Goal: Task Accomplishment & Management: Manage account settings

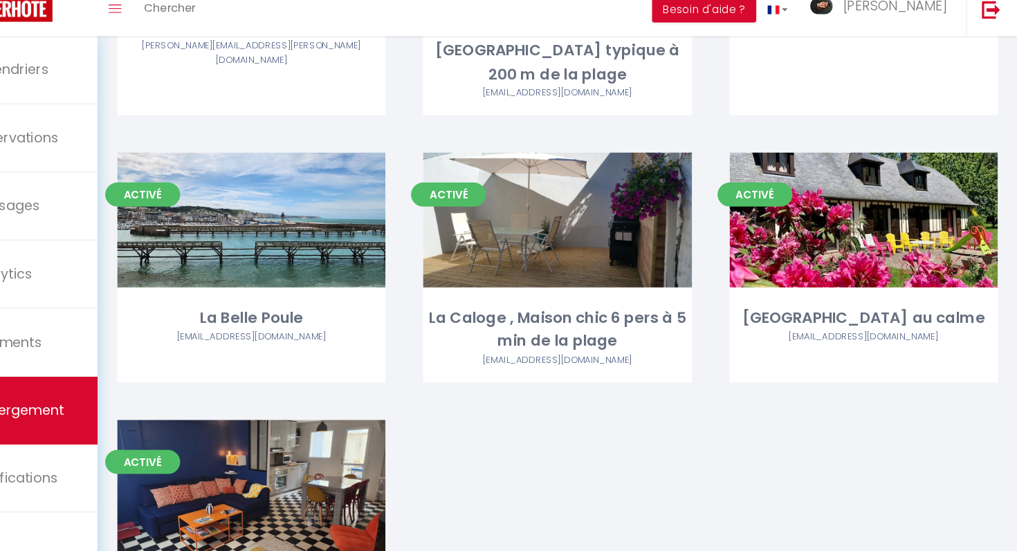
scroll to position [405, 0]
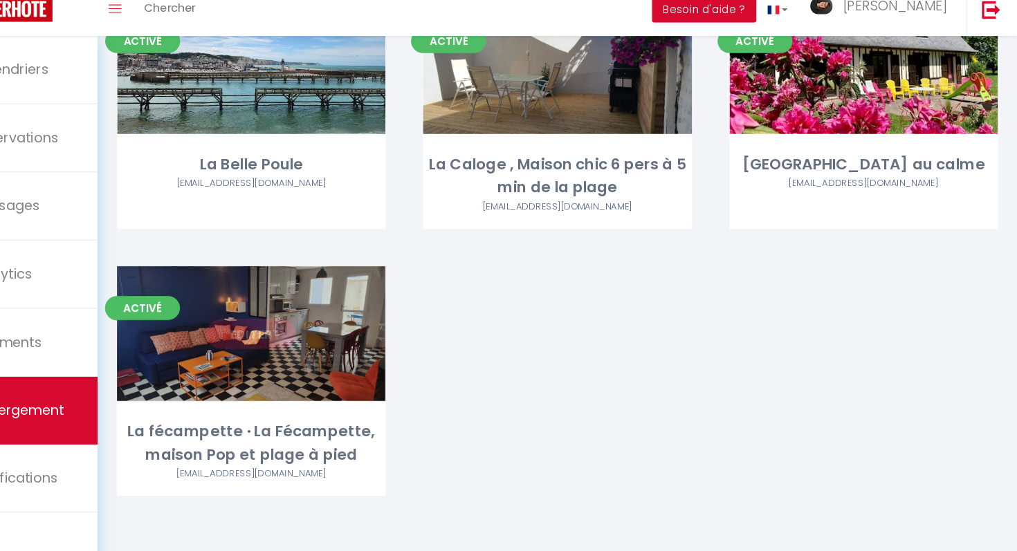
click at [355, 365] on div "Editer" at bounding box center [310, 351] width 248 height 125
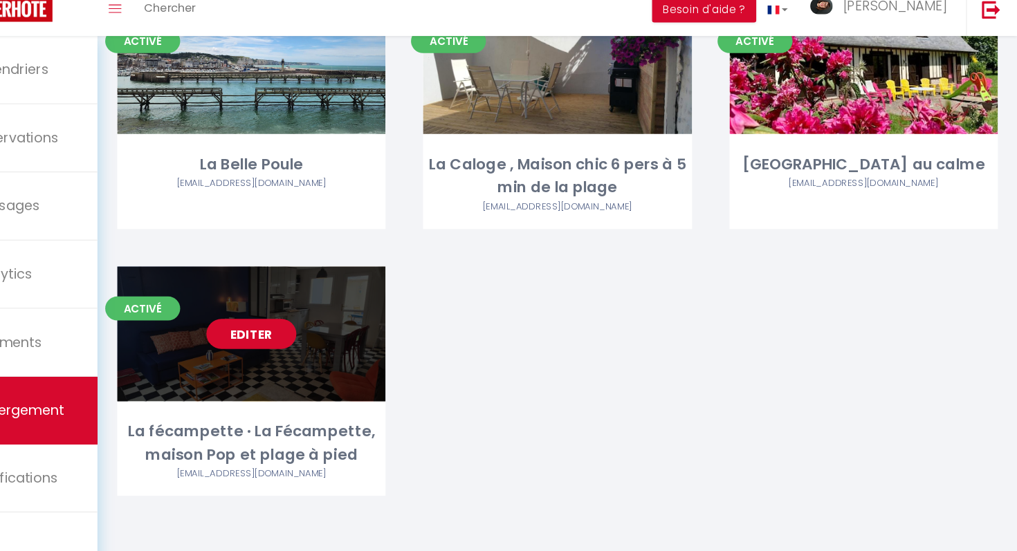
click at [320, 359] on link "Editer" at bounding box center [309, 351] width 83 height 28
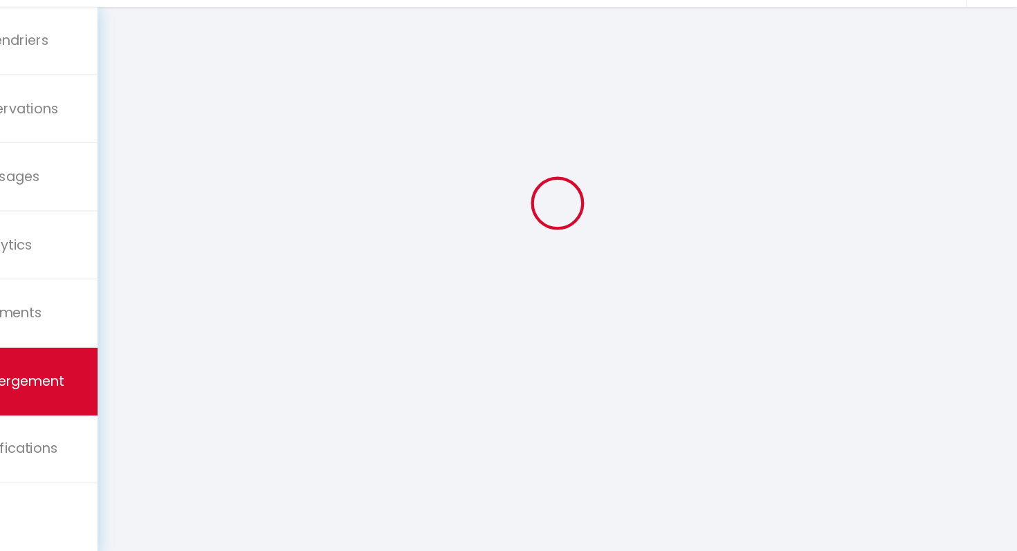
scroll to position [75, 0]
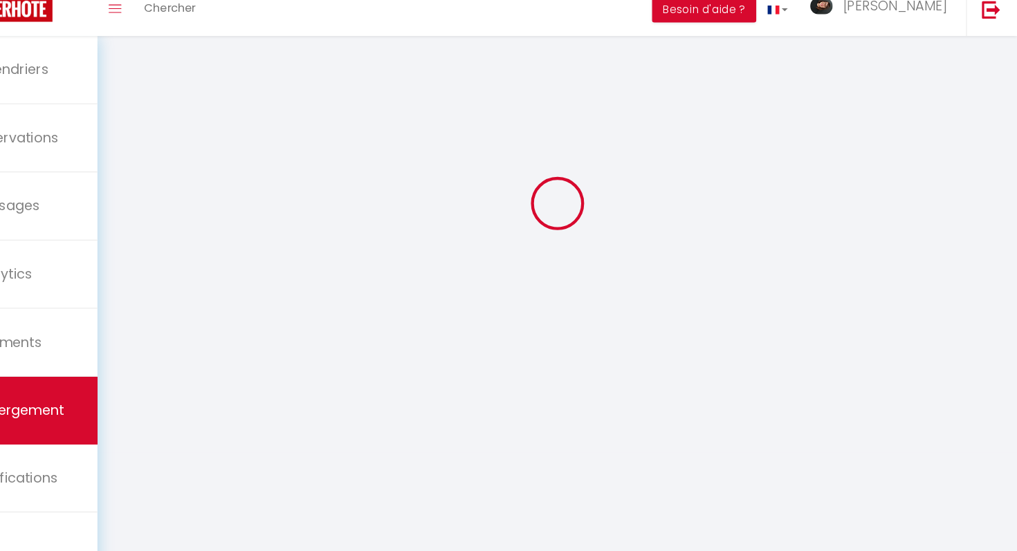
select select "16:00"
select select "22:00"
select select "11:00"
select select "30"
select select "120"
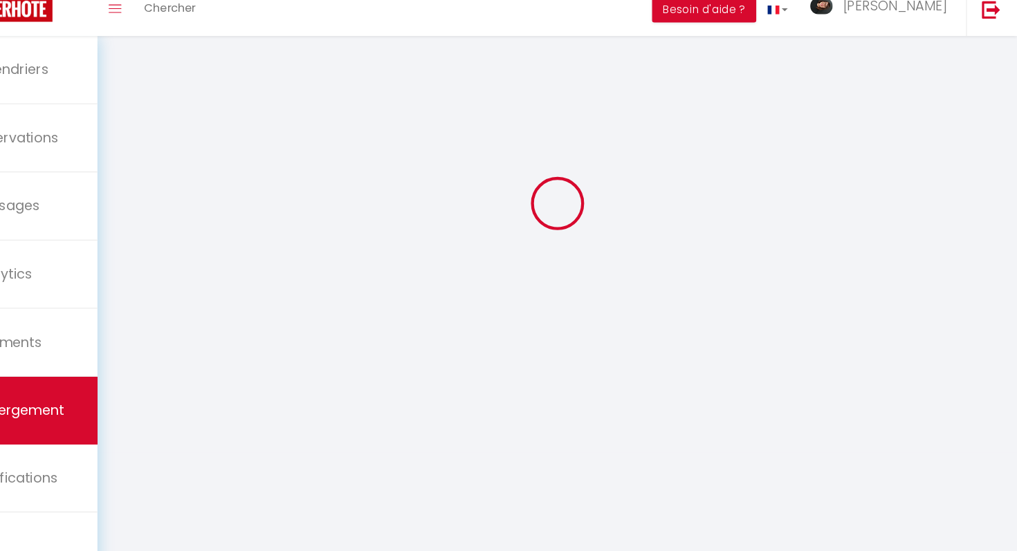
select select "20:00"
select select
checkbox input "false"
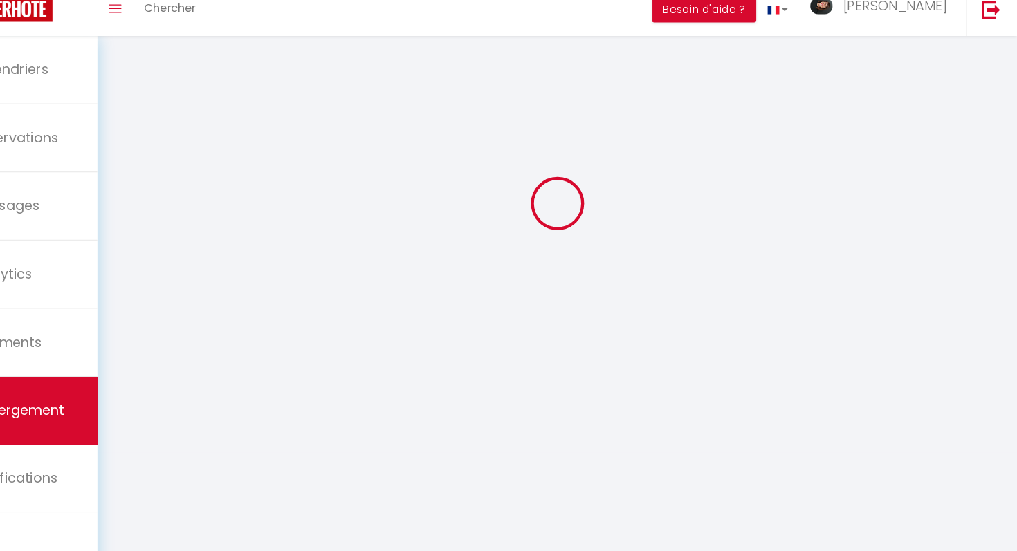
checkbox input "false"
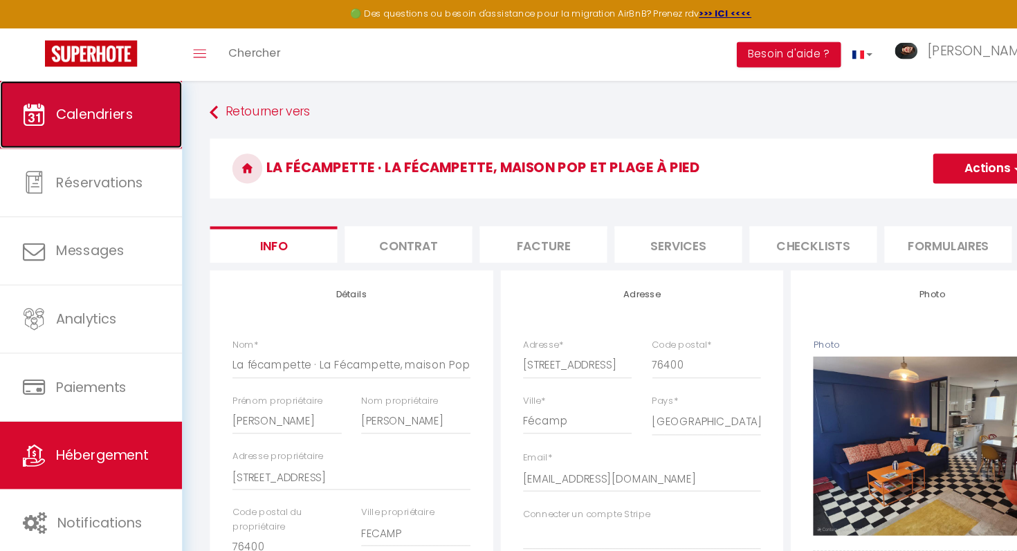
click at [117, 118] on link "Calendriers" at bounding box center [84, 106] width 168 height 62
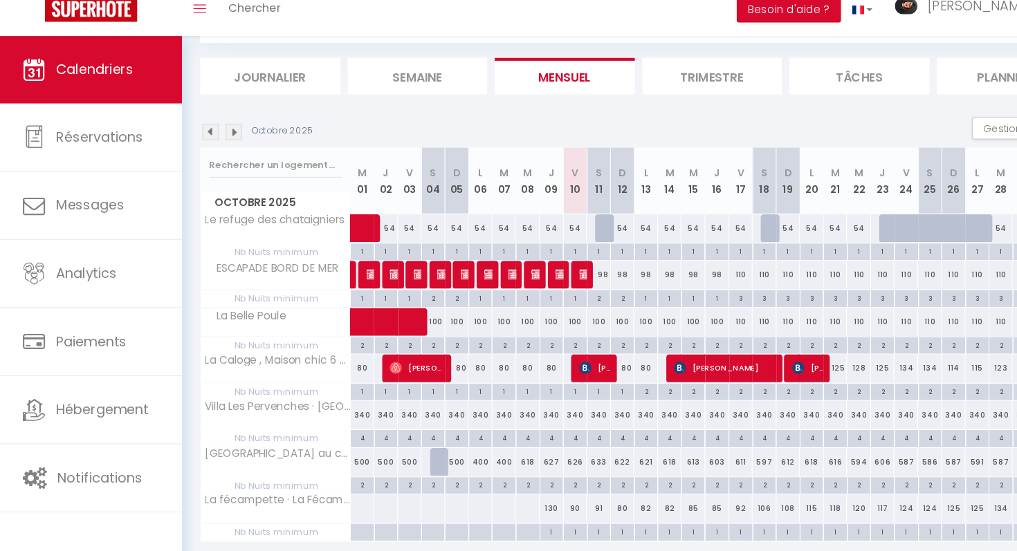
scroll to position [123, 0]
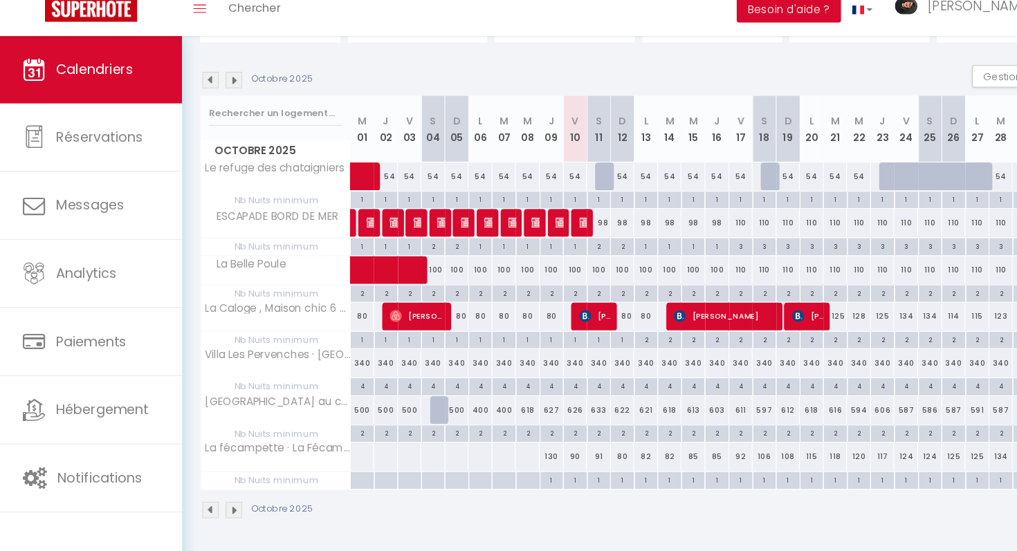
click at [512, 466] on div "130" at bounding box center [509, 464] width 22 height 26
type input "130"
type input "Jeu 09 Octobre 2025"
type input "Ven 10 Octobre 2025"
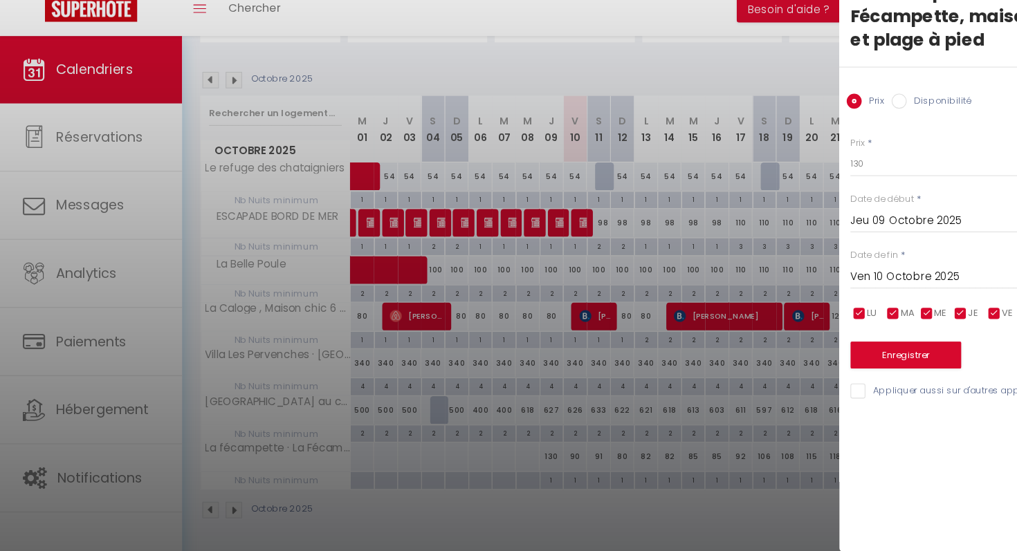
click at [822, 136] on div "Prix Disponibilité" at bounding box center [896, 127] width 242 height 46
click at [827, 136] on input "Disponibilité" at bounding box center [830, 136] width 14 height 14
radio input "true"
radio input "false"
click at [838, 301] on input "Ven 10 Octobre 2025" at bounding box center [901, 300] width 232 height 18
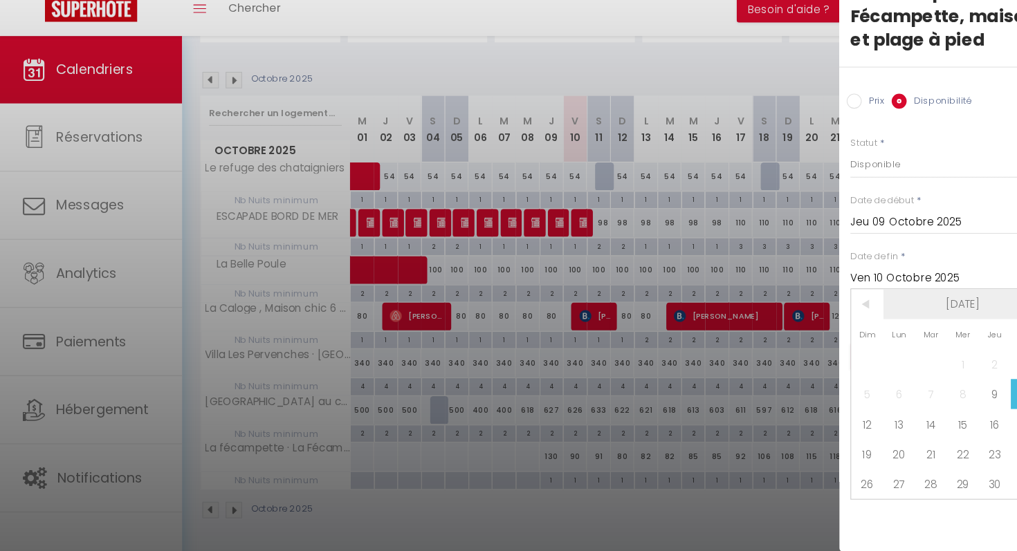
scroll to position [0, 9]
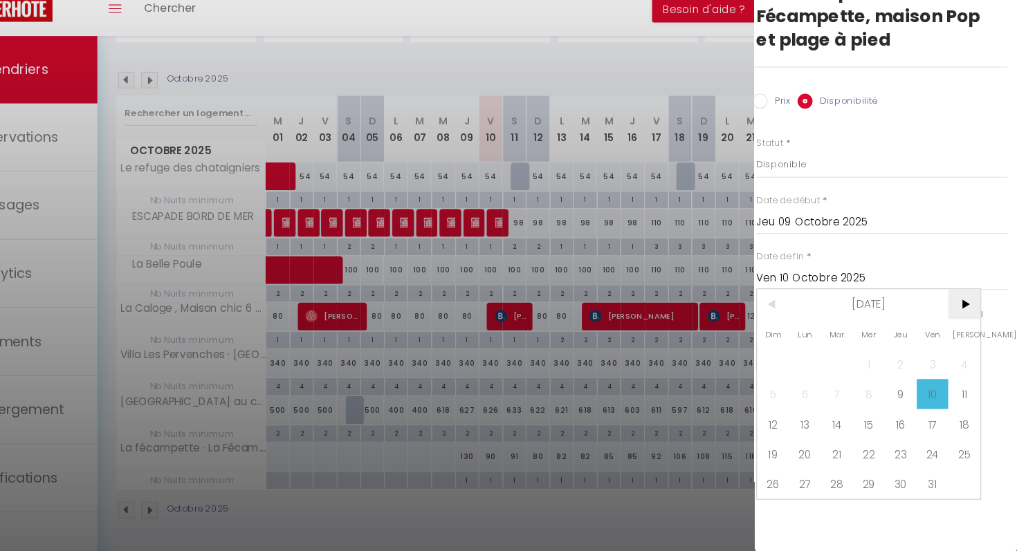
click at [971, 316] on span ">" at bounding box center [968, 323] width 30 height 28
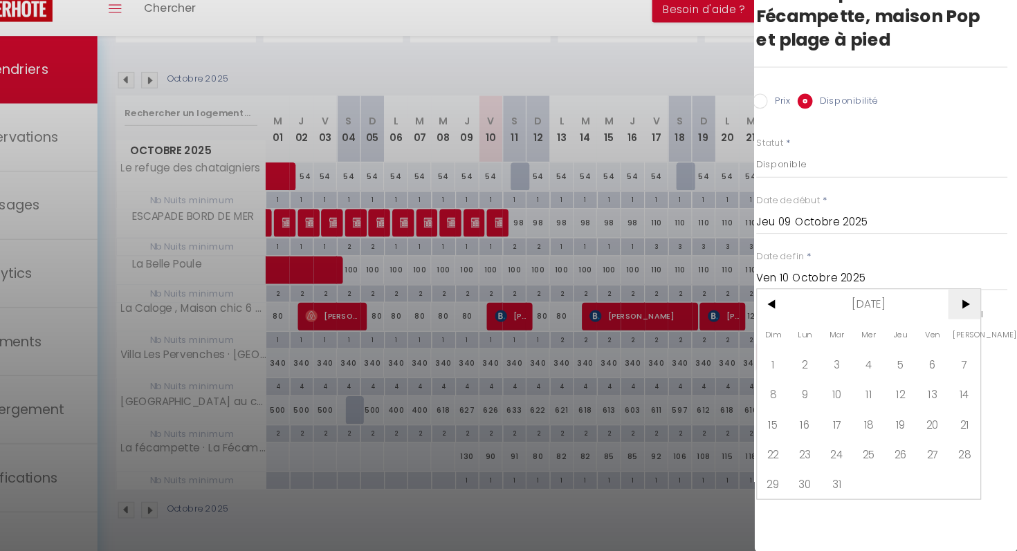
click at [971, 316] on span ">" at bounding box center [968, 323] width 30 height 28
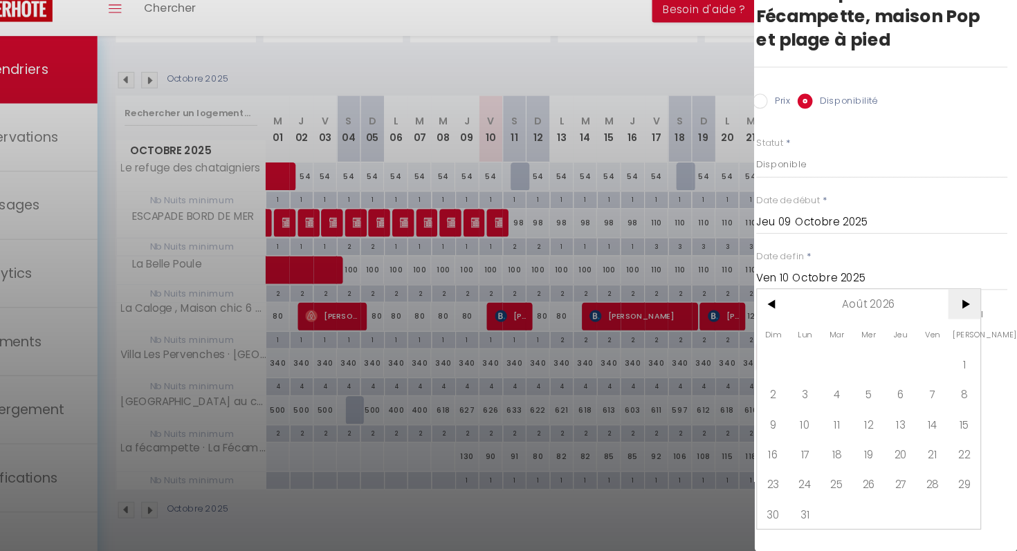
click at [971, 316] on span ">" at bounding box center [968, 323] width 30 height 28
click at [908, 486] on span "31" at bounding box center [910, 489] width 30 height 28
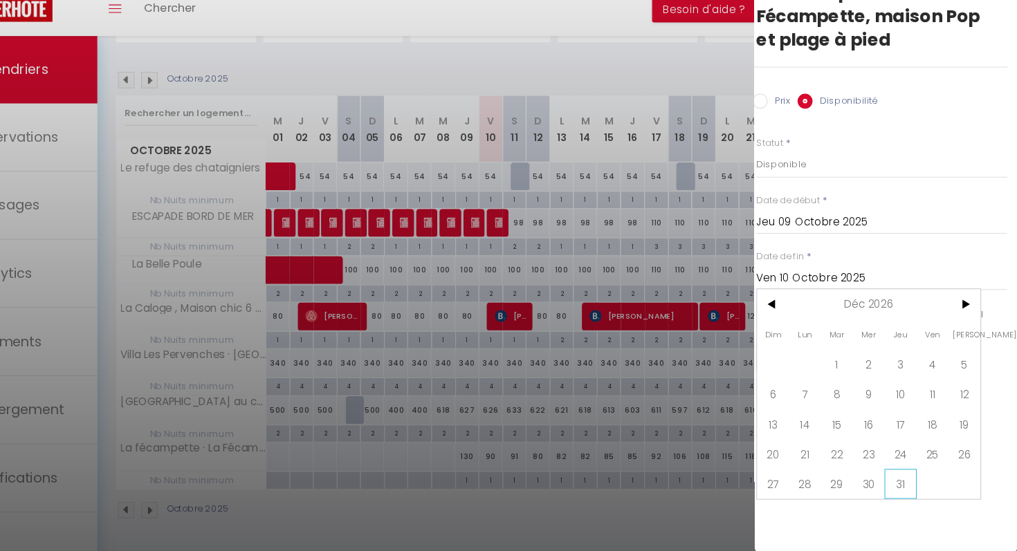
type input "Jeu 31 Décembre 2026"
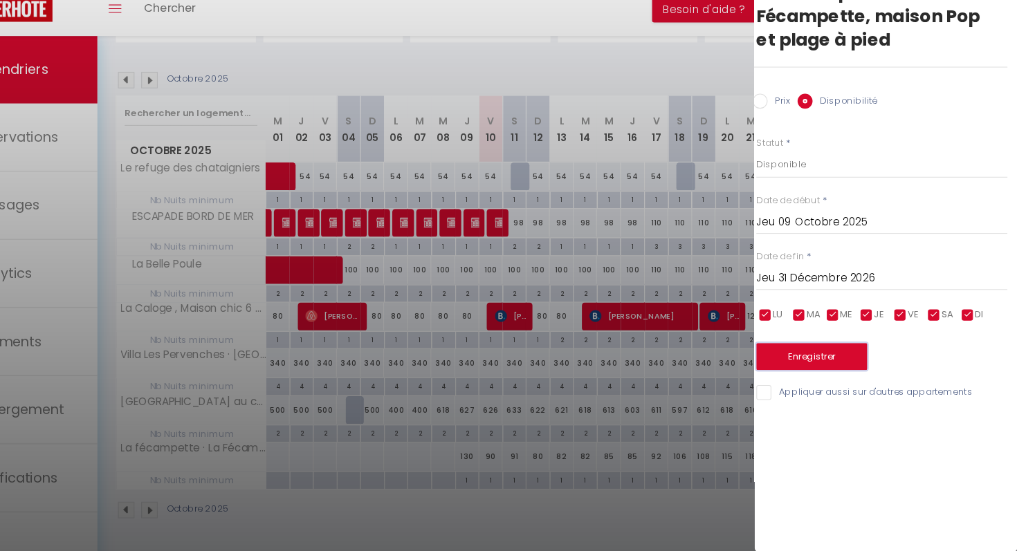
click at [861, 367] on button "Enregistrer" at bounding box center [827, 371] width 102 height 25
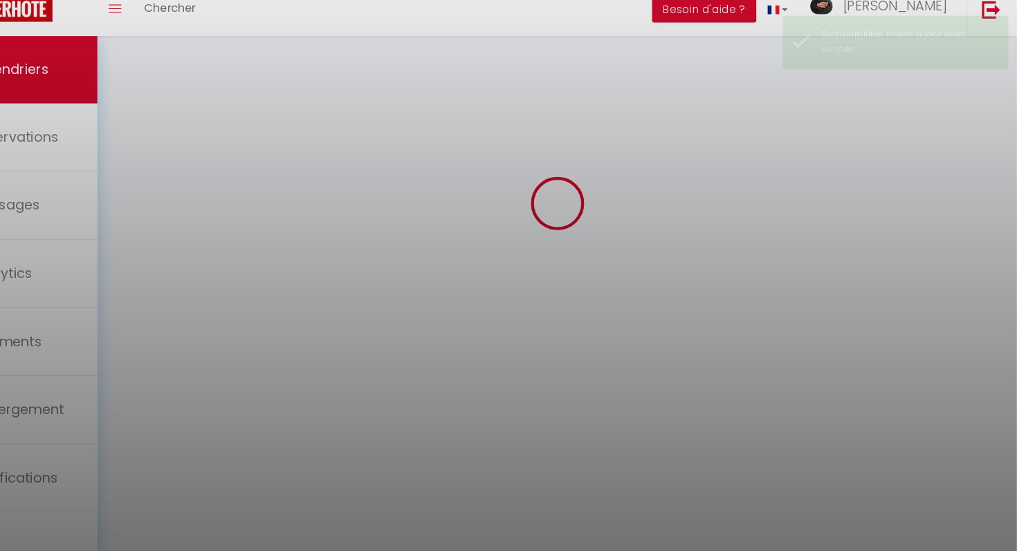
scroll to position [123, 0]
